Goal: Information Seeking & Learning: Learn about a topic

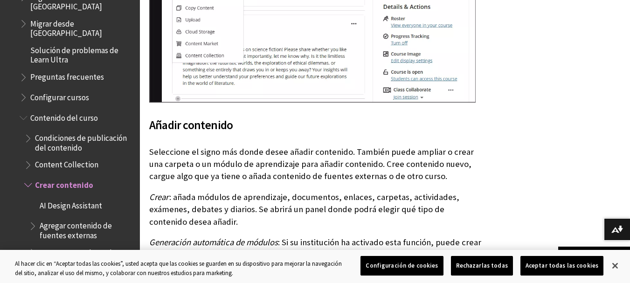
scroll to position [1090, 0]
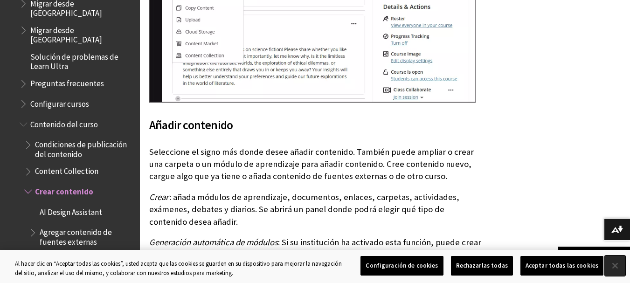
click at [614, 266] on button "Cerrar" at bounding box center [615, 265] width 21 height 21
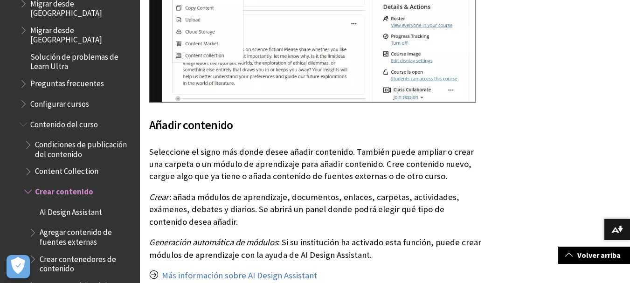
scroll to position [0, 0]
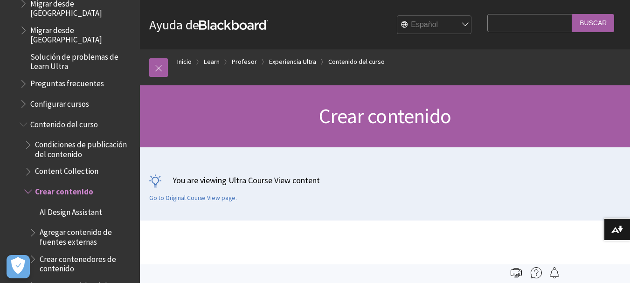
click at [513, 22] on input "Search Query" at bounding box center [529, 23] width 85 height 18
type input "deshacer"
click at [572, 14] on input "Buscar" at bounding box center [593, 23] width 42 height 18
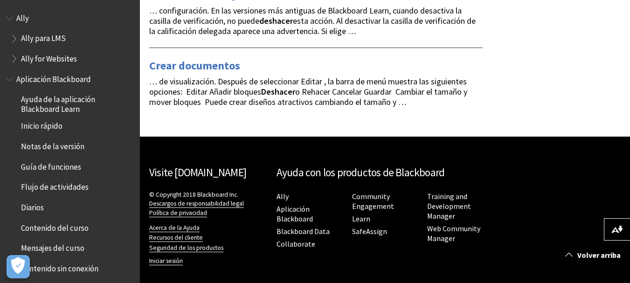
scroll to position [1164, 0]
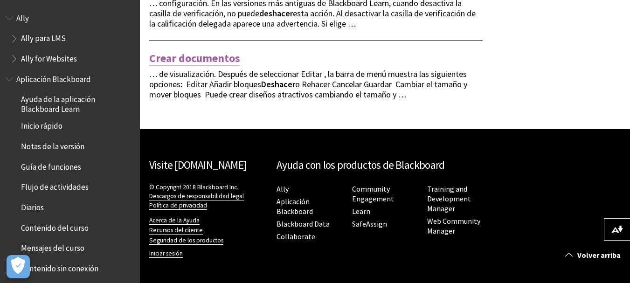
click at [210, 60] on link "Crear documentos" at bounding box center [194, 58] width 91 height 15
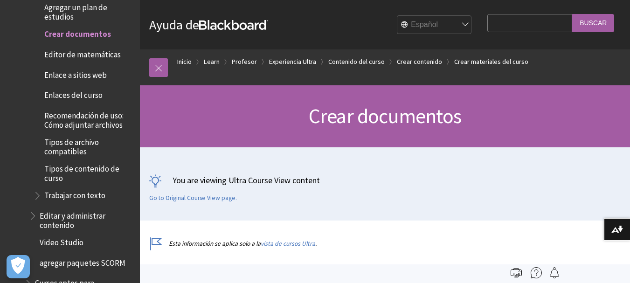
click at [488, 26] on input "Search Query" at bounding box center [529, 23] width 85 height 18
type input "recuperar"
click at [572, 14] on input "Buscar" at bounding box center [593, 23] width 42 height 18
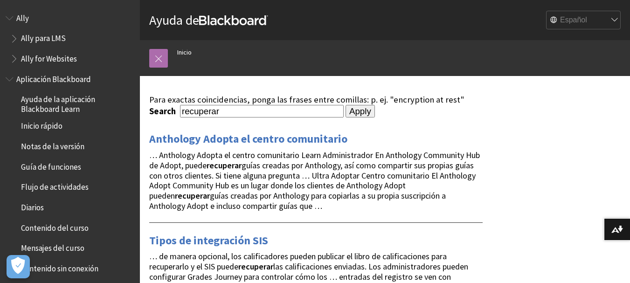
click at [155, 60] on link at bounding box center [158, 58] width 19 height 19
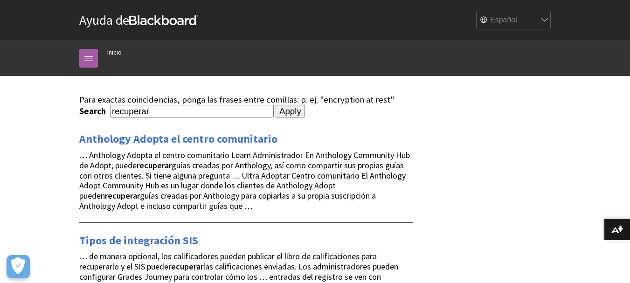
click at [169, 112] on input "recuperar" at bounding box center [192, 111] width 164 height 13
type input "recuperar actividad borrada"
click at [275, 105] on input "Apply" at bounding box center [289, 111] width 29 height 13
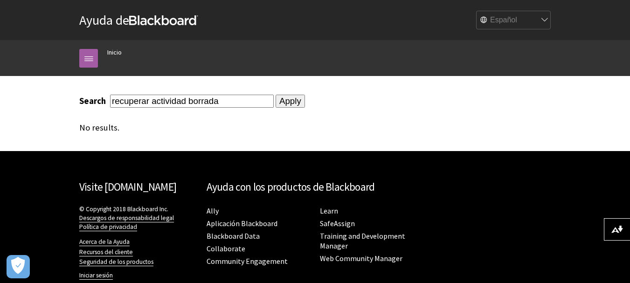
click at [215, 101] on input "recuperar actividad borrada" at bounding box center [192, 101] width 164 height 13
type input "recuperar actividad"
click at [275, 95] on input "Apply" at bounding box center [289, 101] width 29 height 13
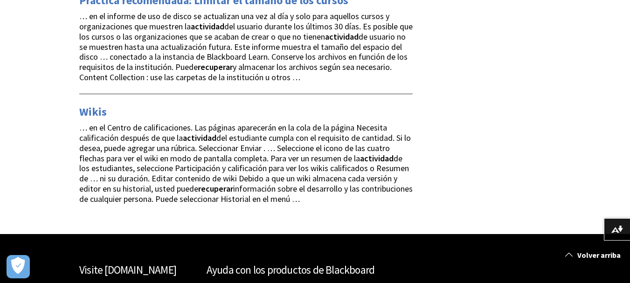
scroll to position [1547, 0]
